Goal: Check status: Check status

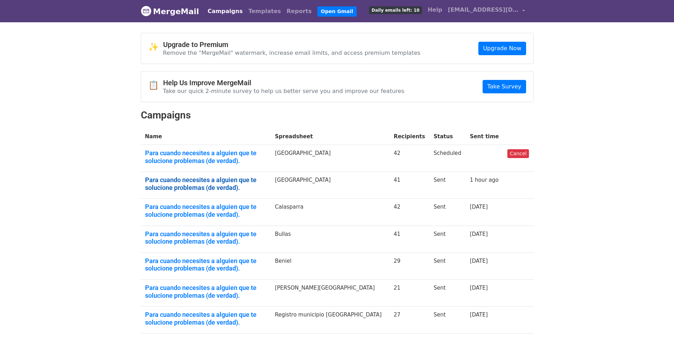
click at [172, 183] on link "Para cuando necesites a alguien que te solucione problemas (de verdad)." at bounding box center [205, 183] width 121 height 15
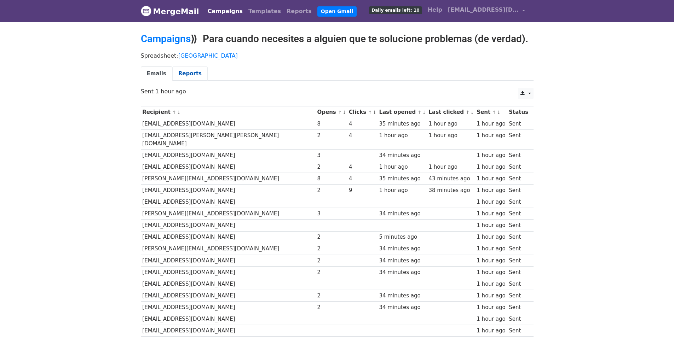
click at [188, 78] on link "Reports" at bounding box center [189, 74] width 35 height 15
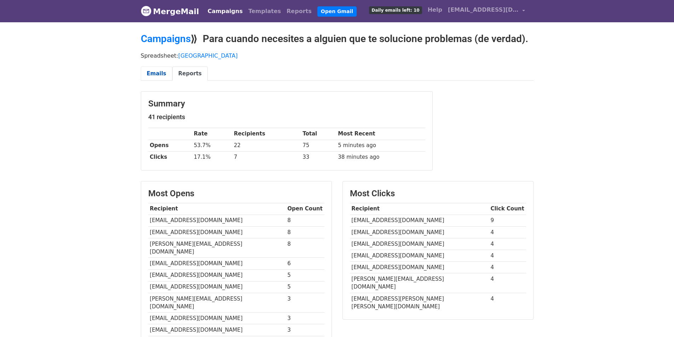
click at [157, 75] on link "Emails" at bounding box center [156, 74] width 31 height 15
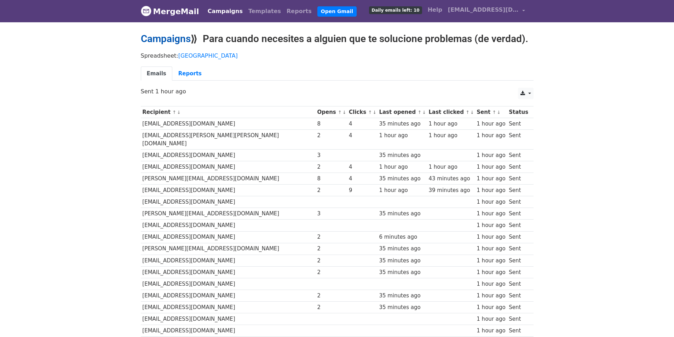
click at [150, 40] on link "Campaigns" at bounding box center [166, 39] width 50 height 12
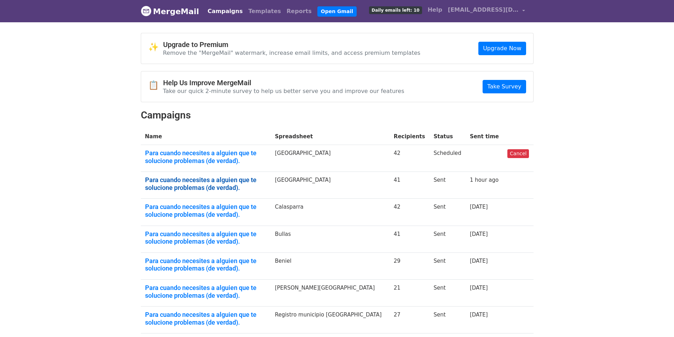
click at [157, 188] on link "Para cuando necesites a alguien que te solucione problemas (de verdad)." at bounding box center [205, 183] width 121 height 15
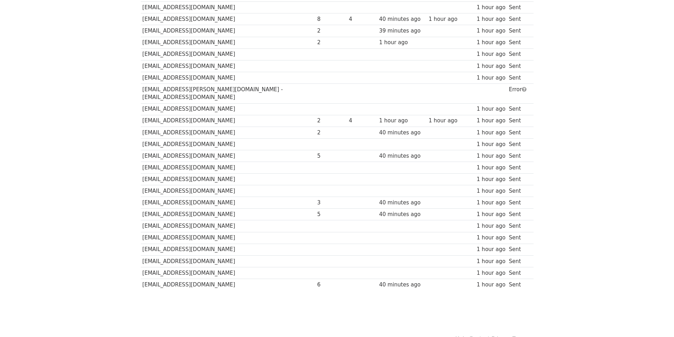
scroll to position [324, 0]
